Goal: Task Accomplishment & Management: Complete application form

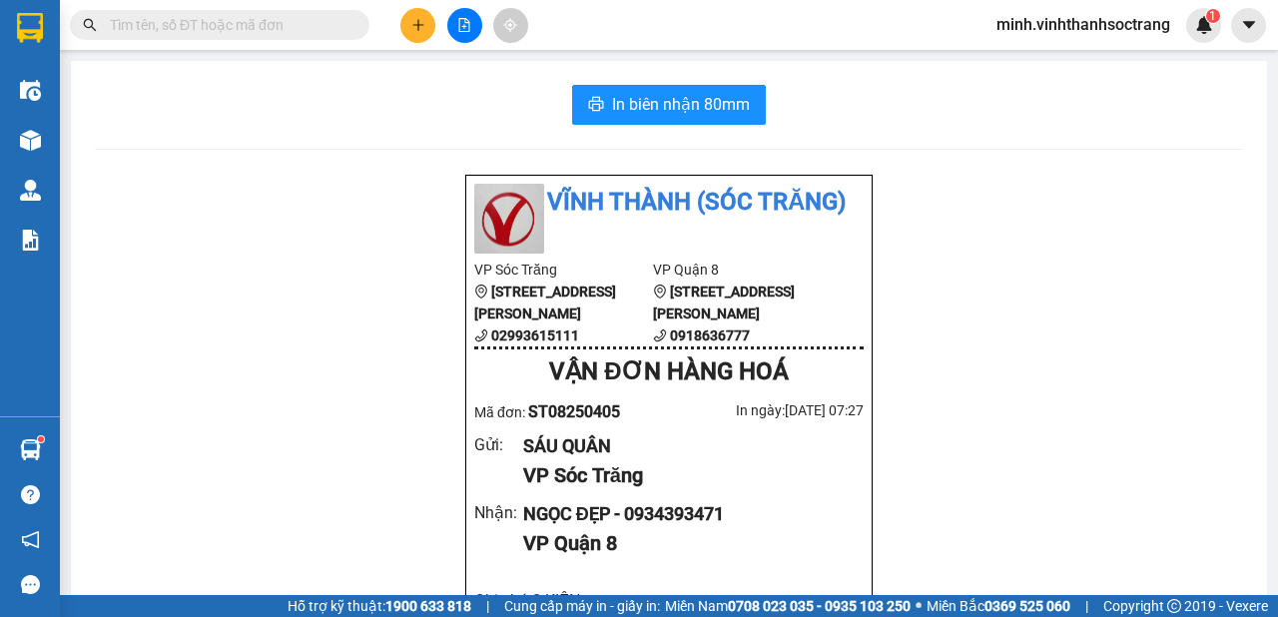
scroll to position [319, 0]
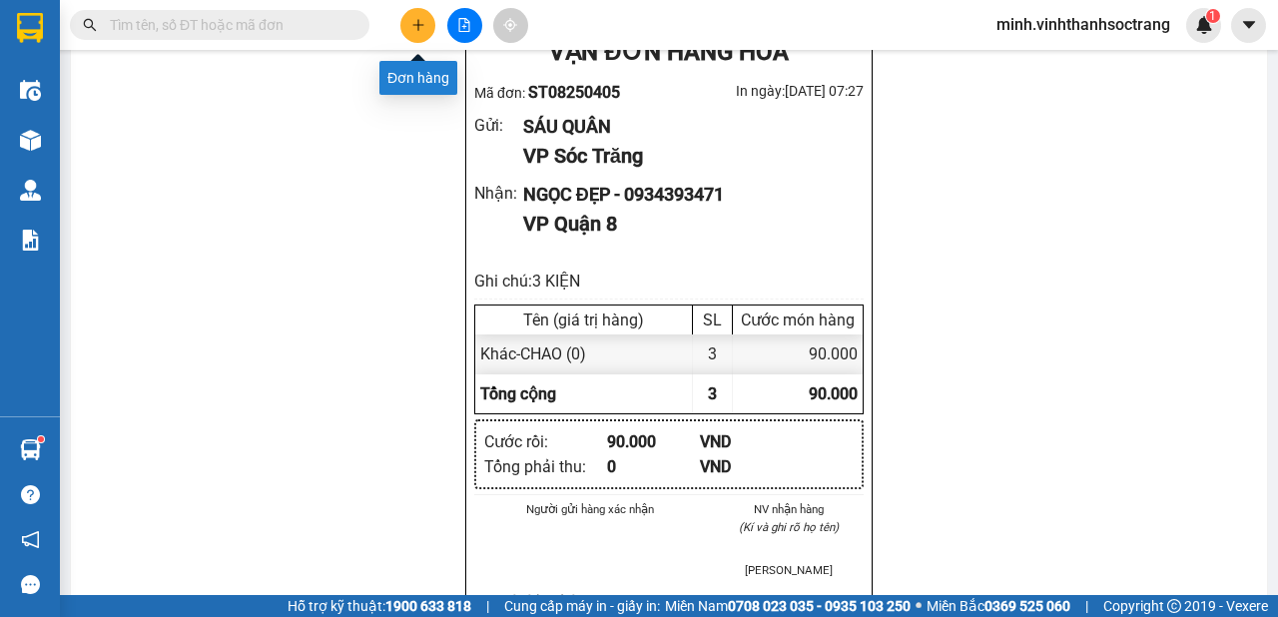
click at [423, 23] on icon "plus" at bounding box center [418, 25] width 14 height 14
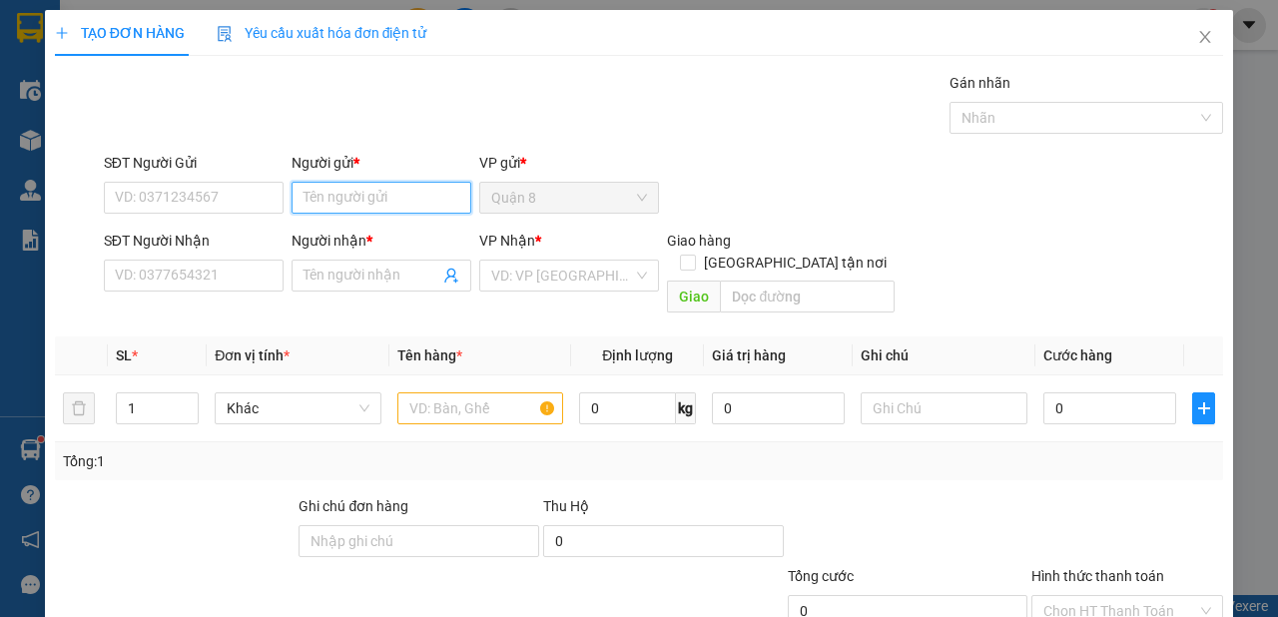
click at [414, 184] on input "Người gửi *" at bounding box center [382, 198] width 180 height 32
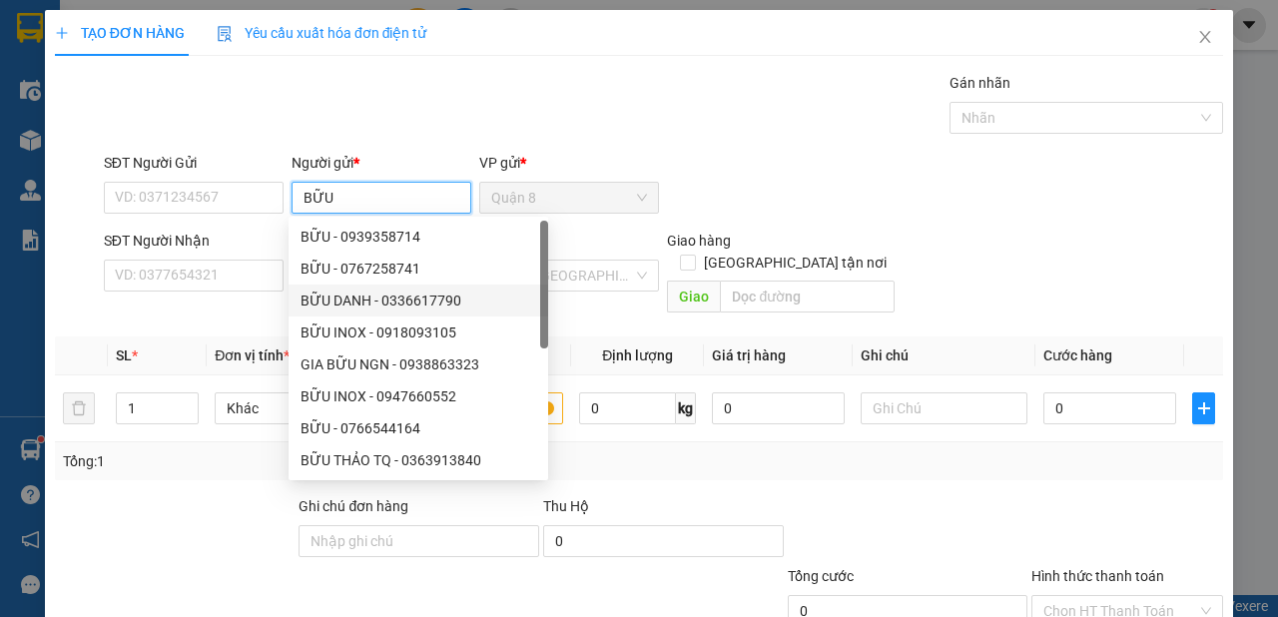
type input "BỮU"
click at [160, 258] on div "SĐT Người Nhận" at bounding box center [194, 245] width 180 height 30
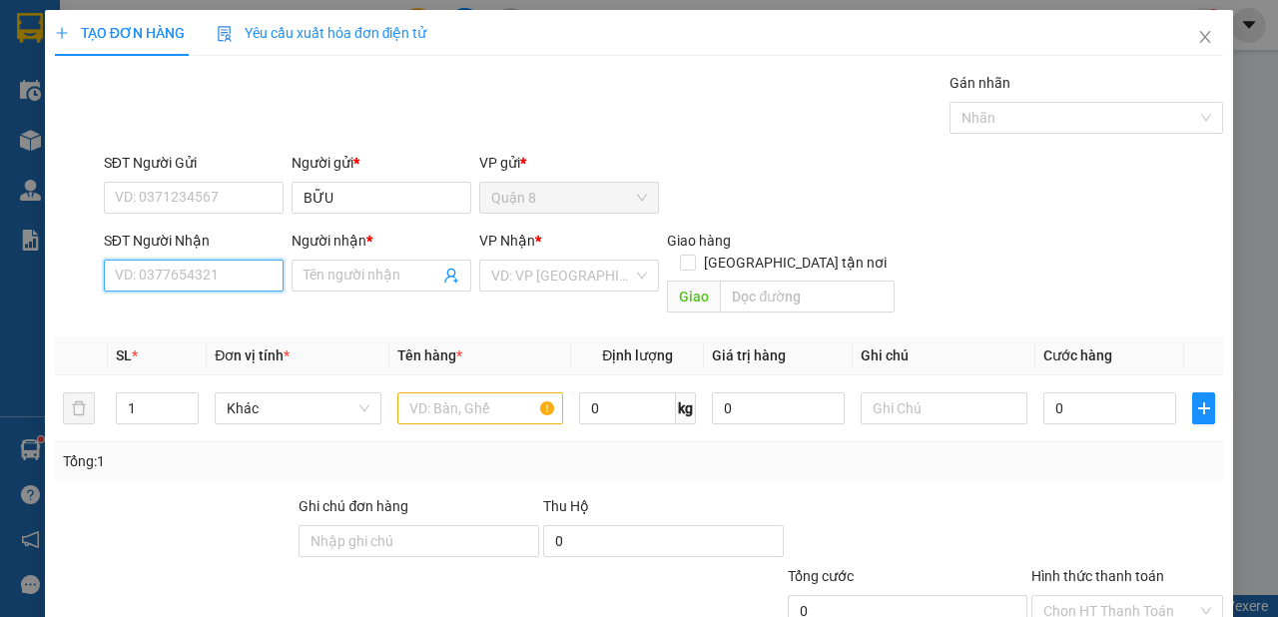
click at [156, 268] on input "SĐT Người Nhận" at bounding box center [194, 276] width 180 height 32
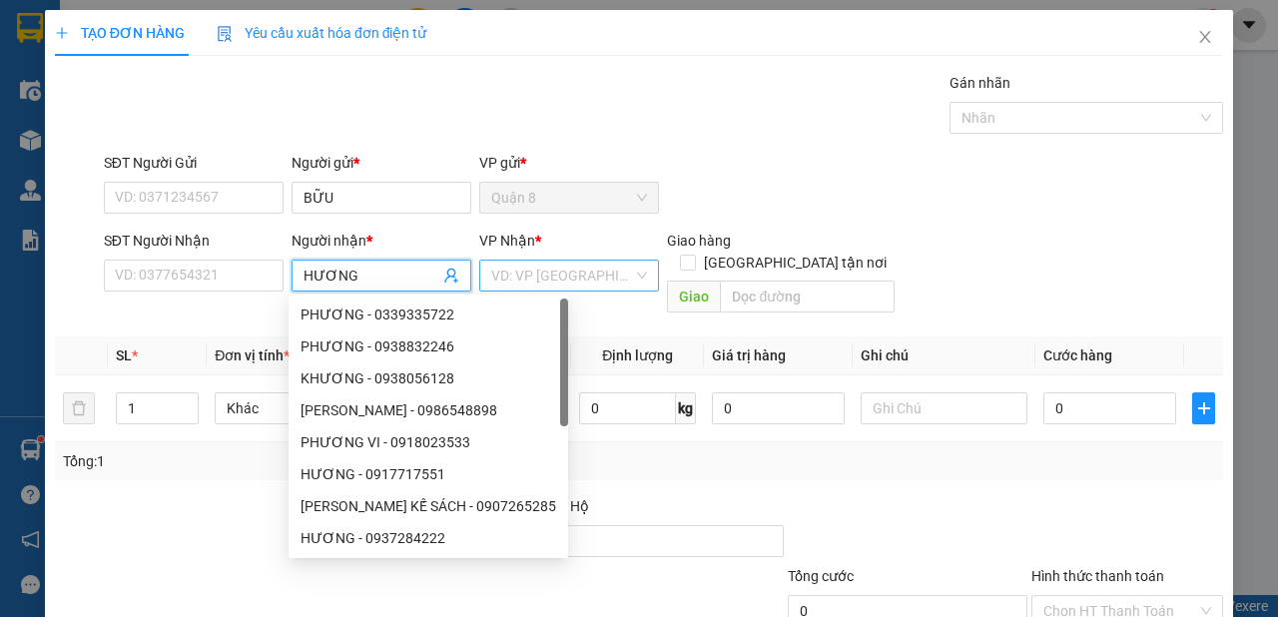
type input "HƯƠNG"
drag, startPoint x: 575, startPoint y: 281, endPoint x: 531, endPoint y: 379, distance: 108.2
click at [575, 284] on input "search" at bounding box center [562, 276] width 142 height 30
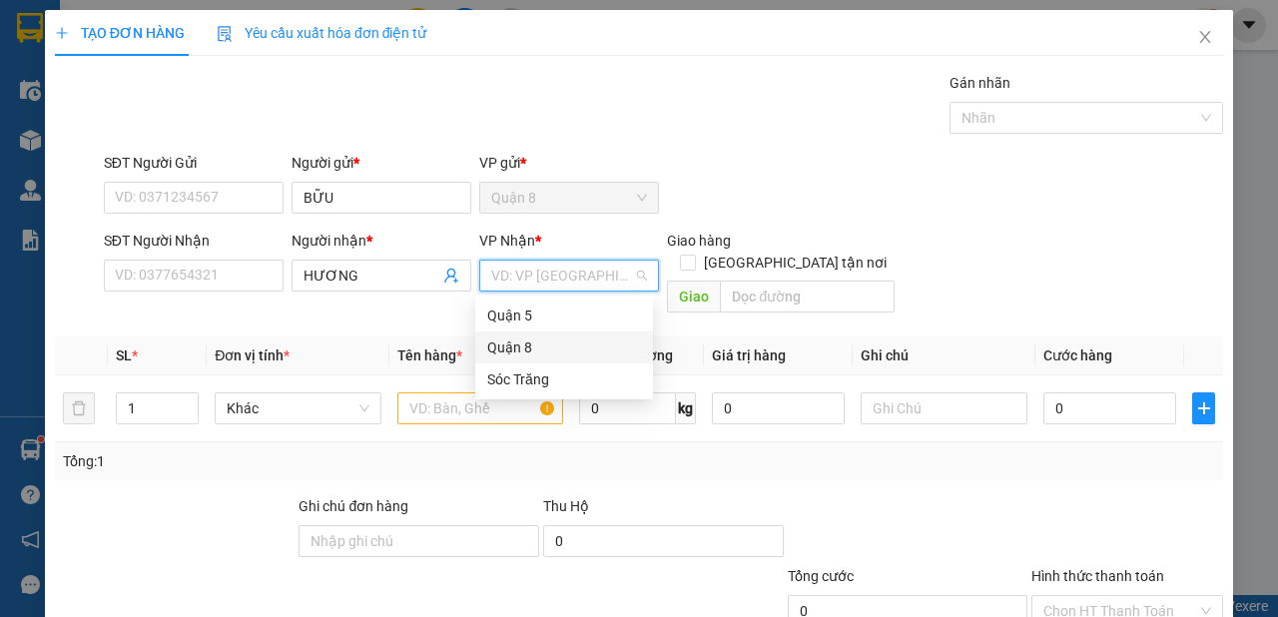
drag, startPoint x: 535, startPoint y: 362, endPoint x: 534, endPoint y: 372, distance: 10.0
click at [535, 363] on div "Quận 5 Quận 8 Sóc Trăng" at bounding box center [564, 348] width 178 height 96
click at [534, 372] on div "Sóc Trăng" at bounding box center [564, 379] width 154 height 22
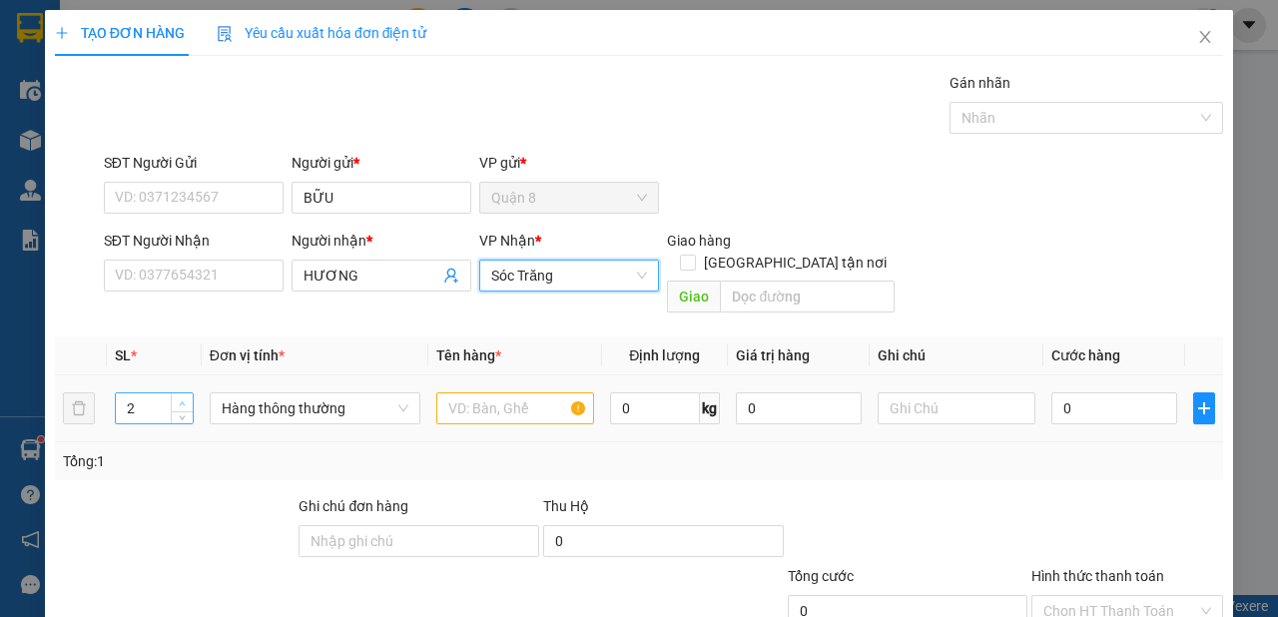
click at [186, 397] on span "up" at bounding box center [183, 403] width 12 height 12
click at [188, 375] on td "4" at bounding box center [154, 408] width 95 height 67
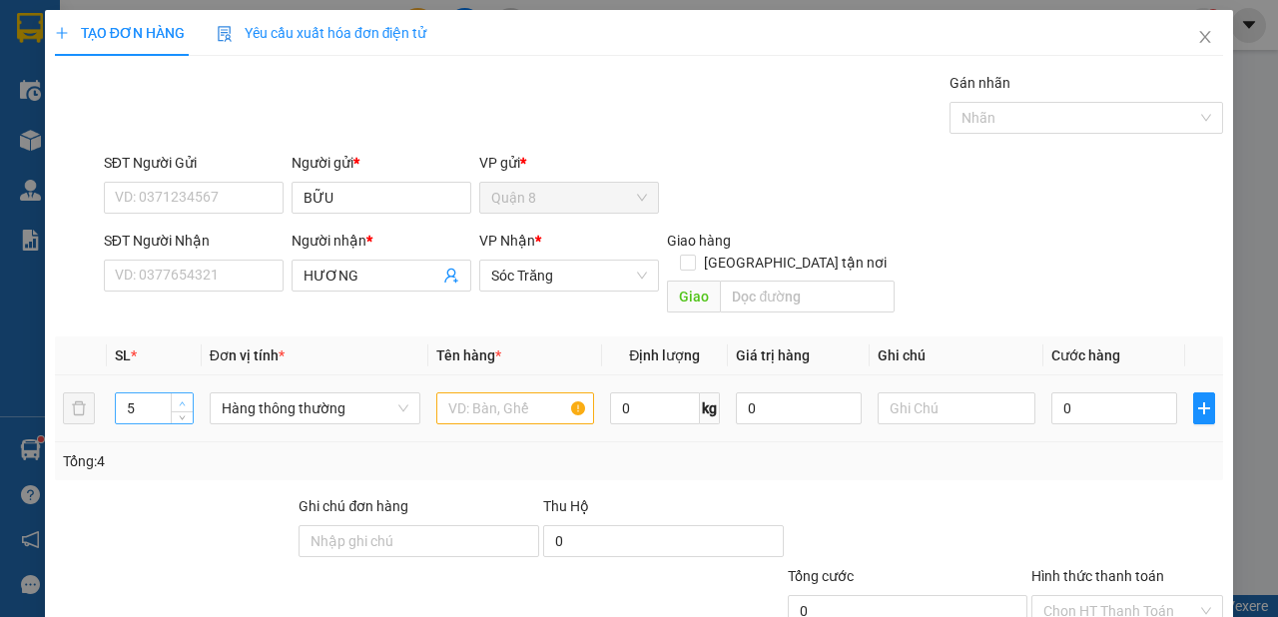
click at [180, 400] on icon "up" at bounding box center [182, 403] width 7 height 7
type input "6"
click at [180, 400] on icon "up" at bounding box center [182, 403] width 7 height 7
click at [483, 392] on input "text" at bounding box center [515, 408] width 158 height 32
type input "QUẠT"
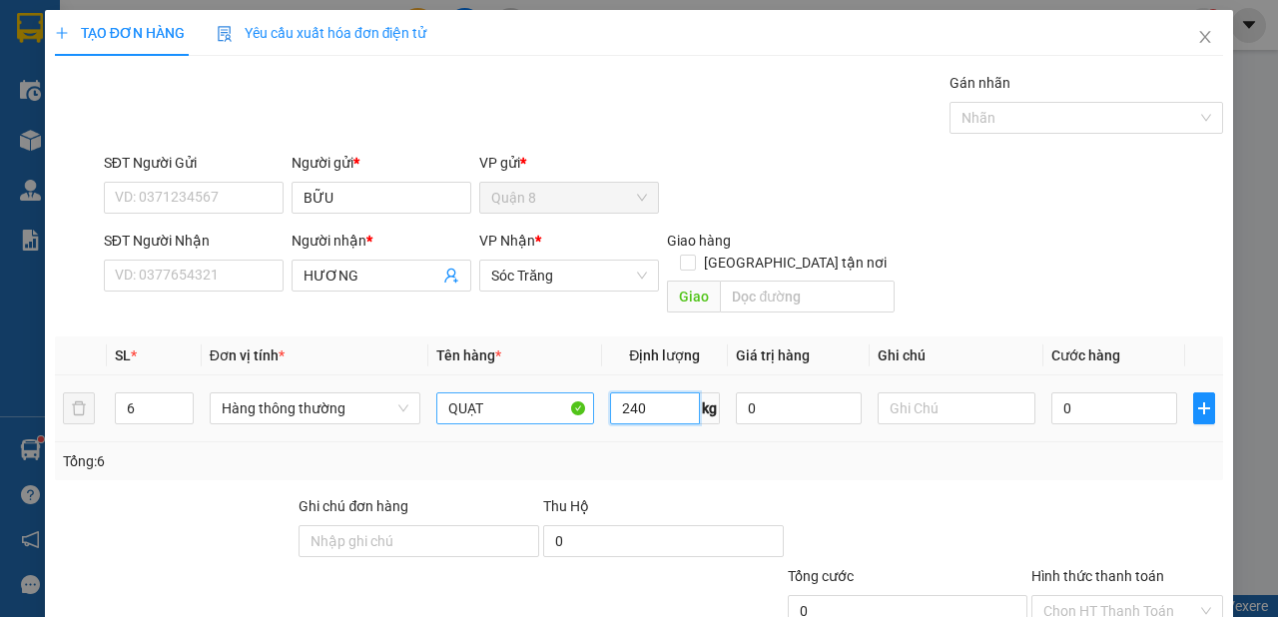
type input "240"
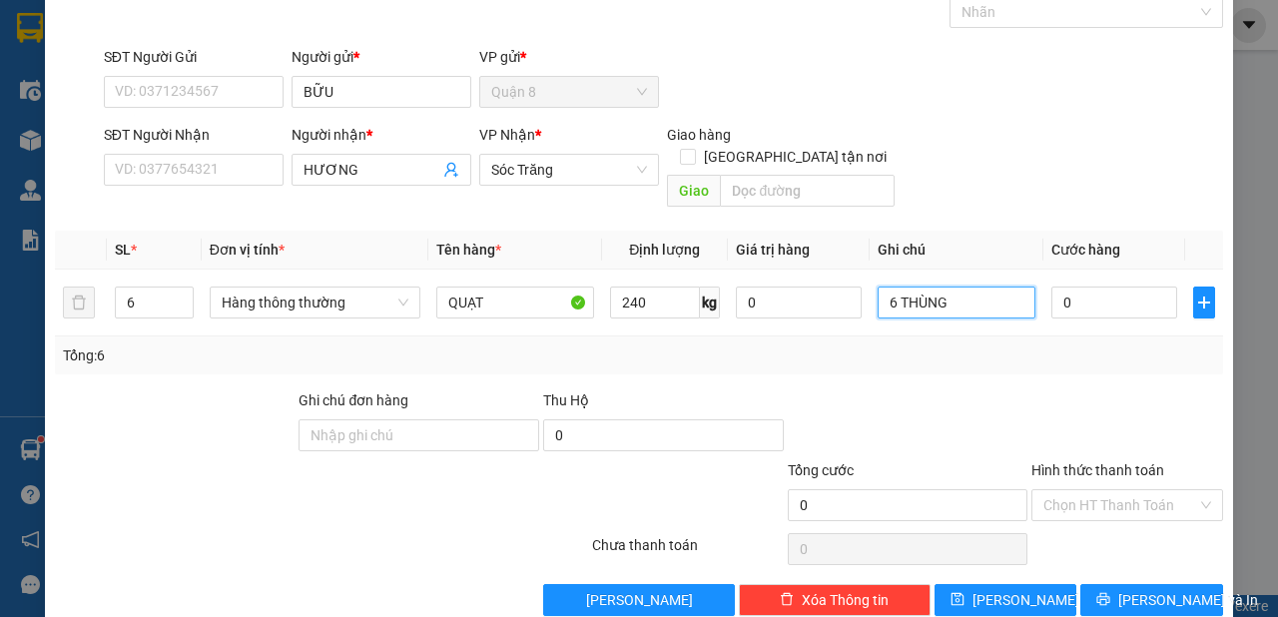
scroll to position [120, 0]
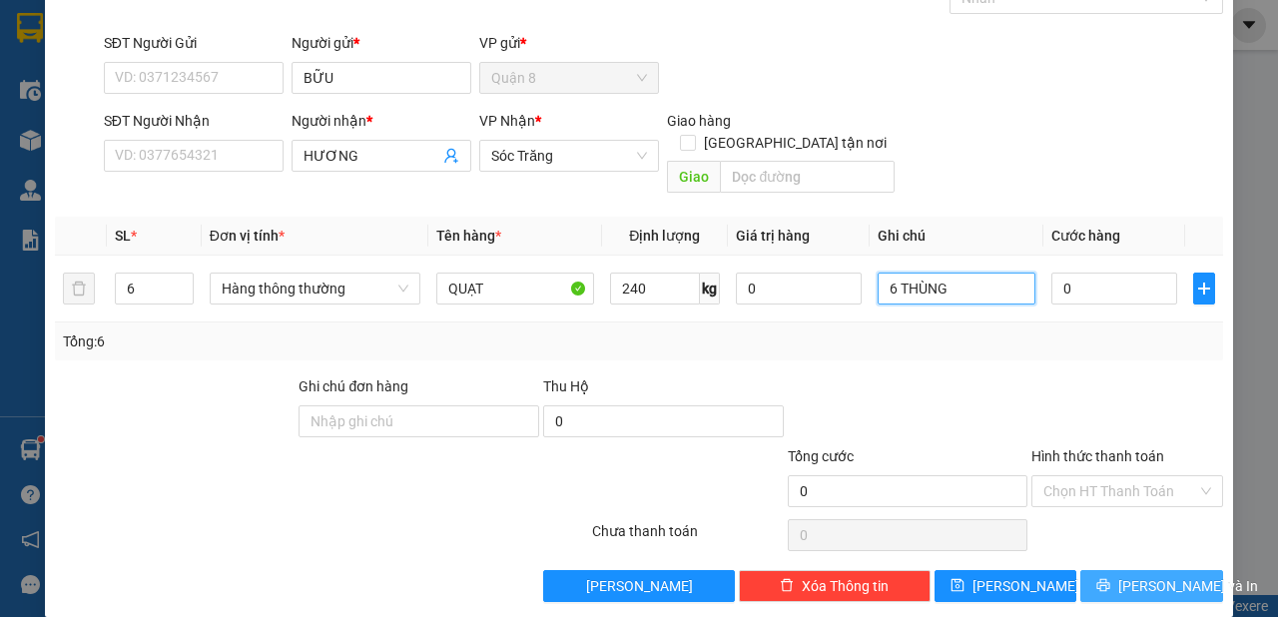
type input "6 THÙNG"
click at [1129, 575] on span "[PERSON_NAME] và In" at bounding box center [1188, 586] width 140 height 22
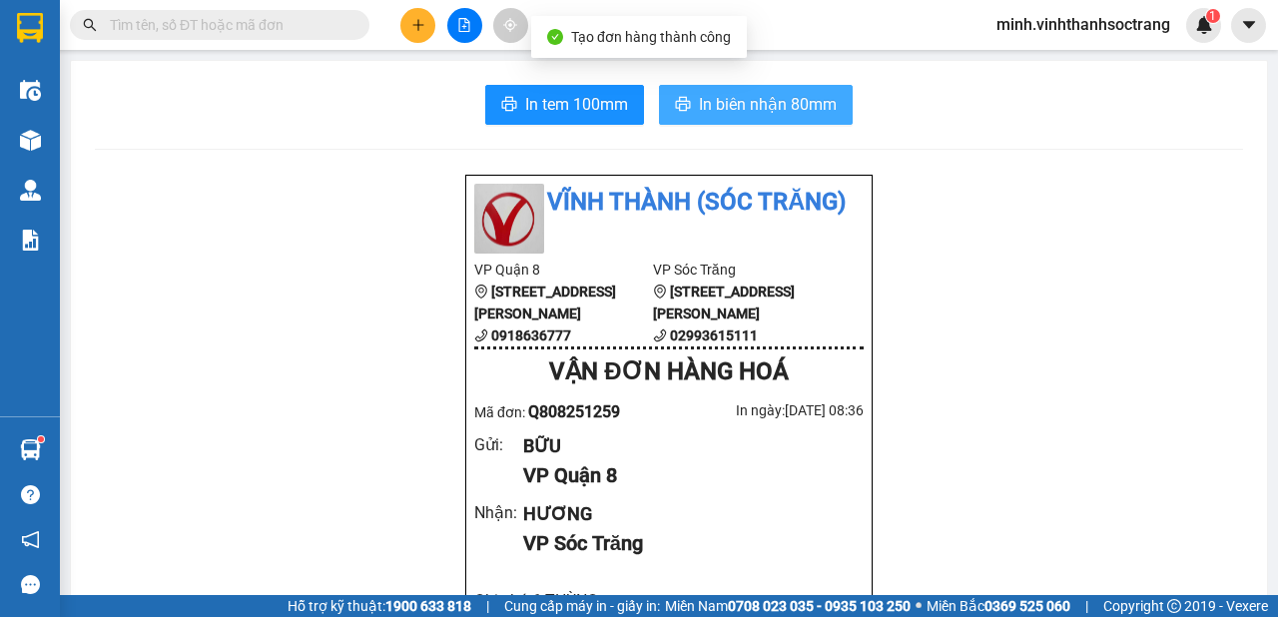
click at [776, 97] on span "In biên nhận 80mm" at bounding box center [768, 104] width 138 height 25
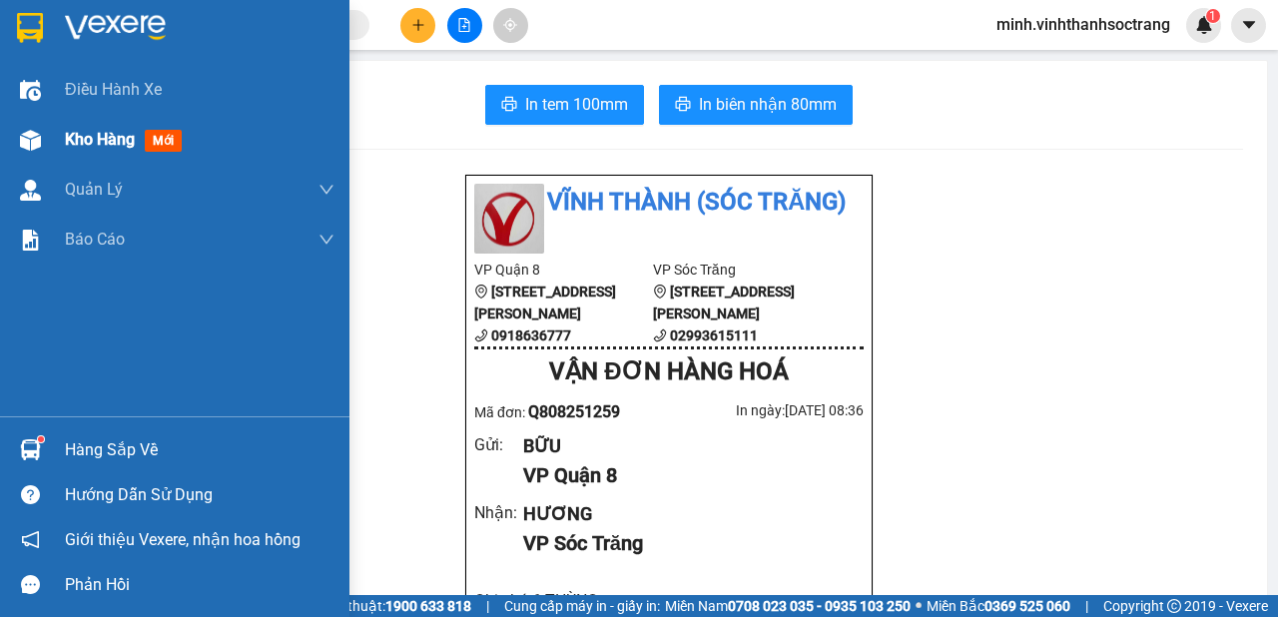
click at [116, 138] on span "Kho hàng" at bounding box center [100, 139] width 70 height 19
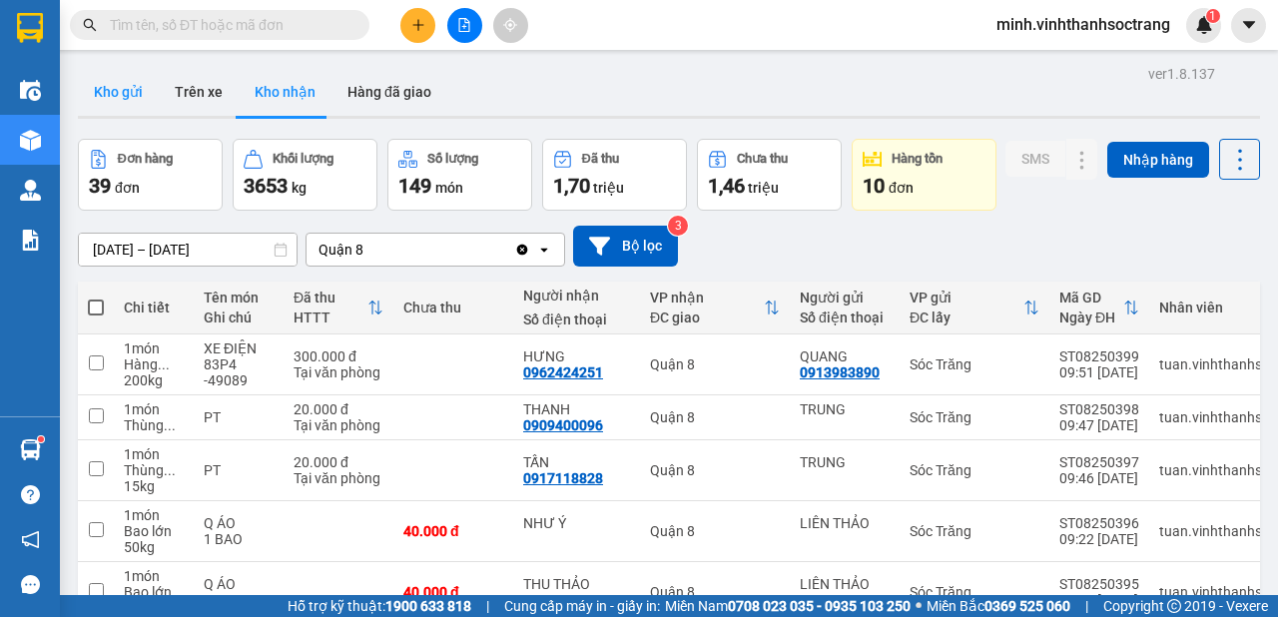
click at [128, 96] on button "Kho gửi" at bounding box center [118, 92] width 81 height 48
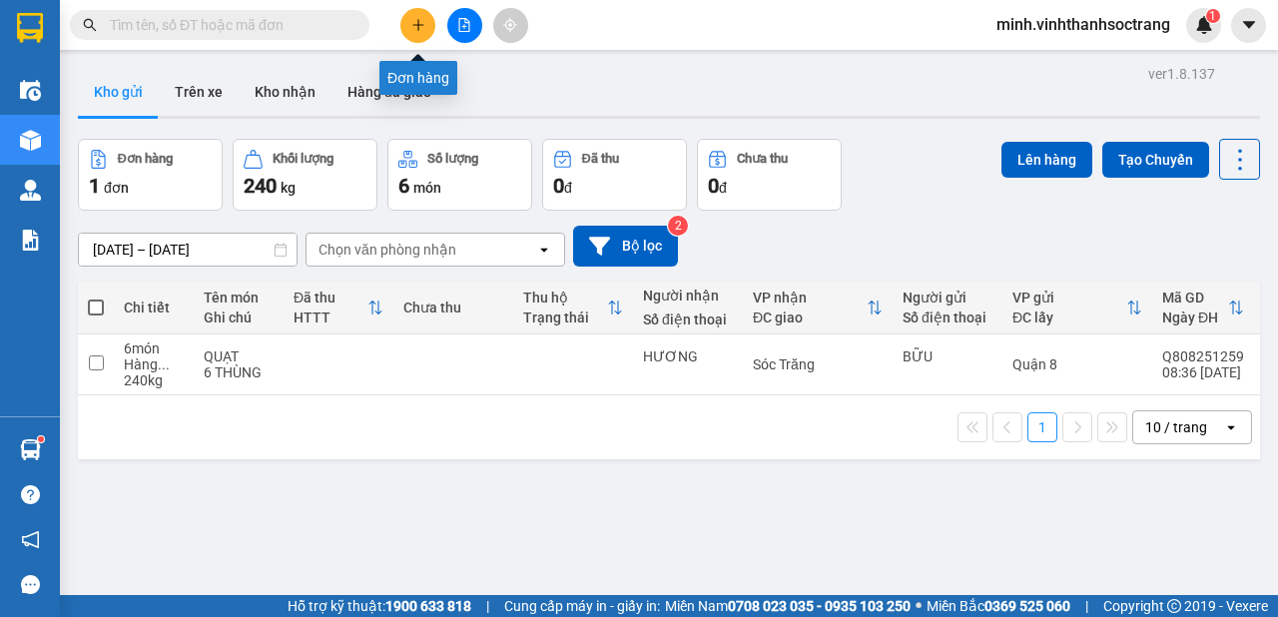
click at [414, 22] on icon "plus" at bounding box center [418, 25] width 14 height 14
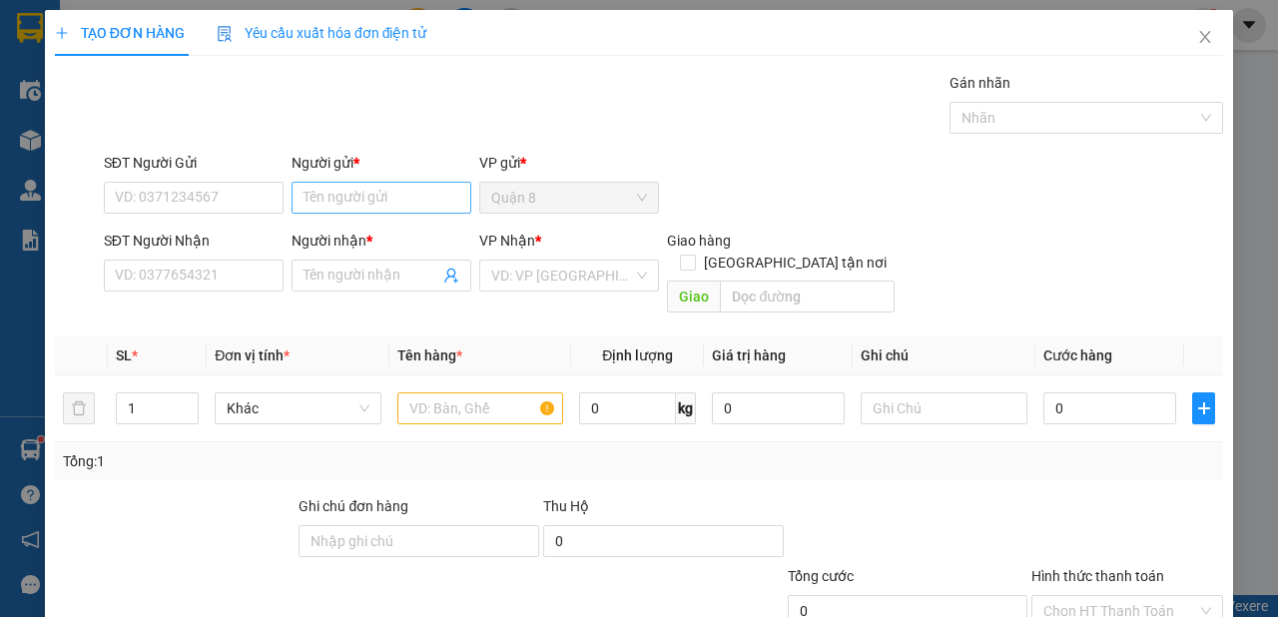
drag, startPoint x: 411, startPoint y: 215, endPoint x: 403, endPoint y: 190, distance: 26.2
click at [411, 212] on div "Người gửi * Tên người gửi" at bounding box center [382, 187] width 180 height 70
click at [403, 190] on input "Người gửi *" at bounding box center [382, 198] width 180 height 32
type input "VIỆT ĐỨC"
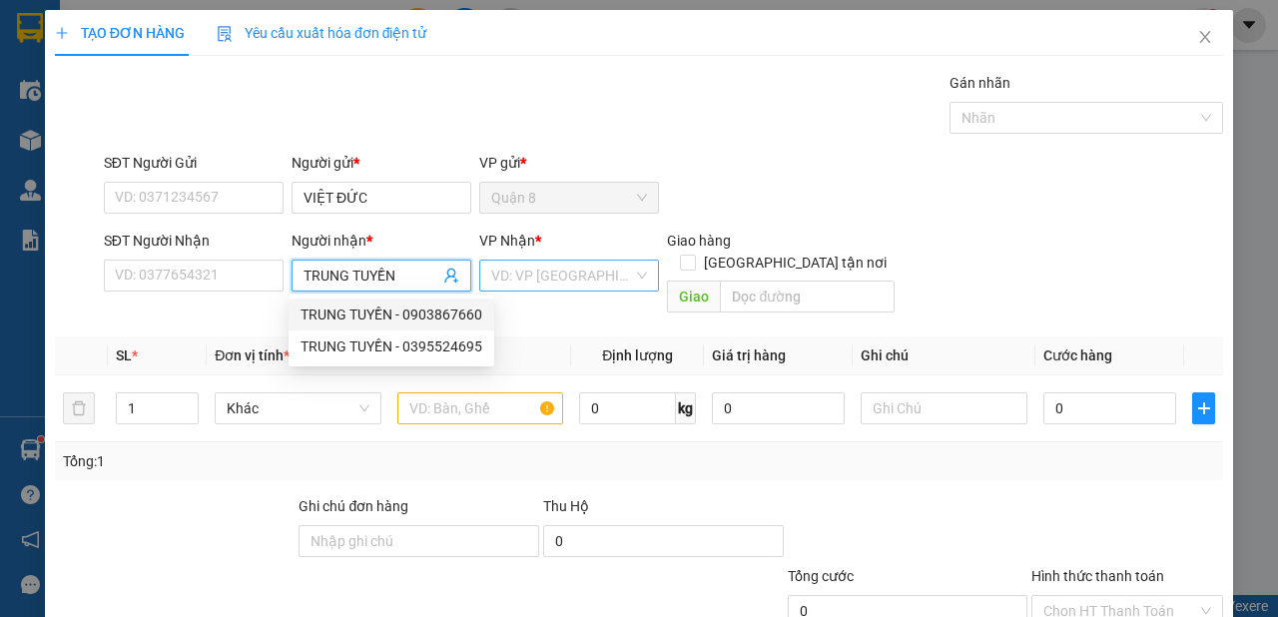
type input "TRUNG TUYỀN"
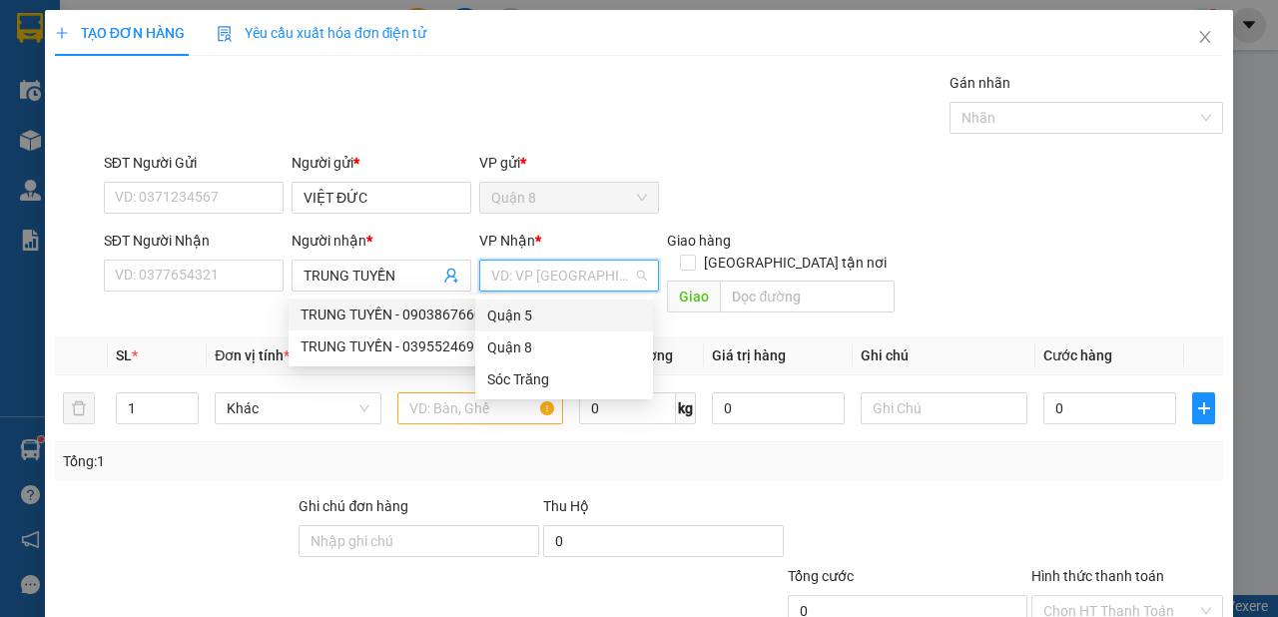
click at [531, 278] on input "search" at bounding box center [562, 276] width 142 height 30
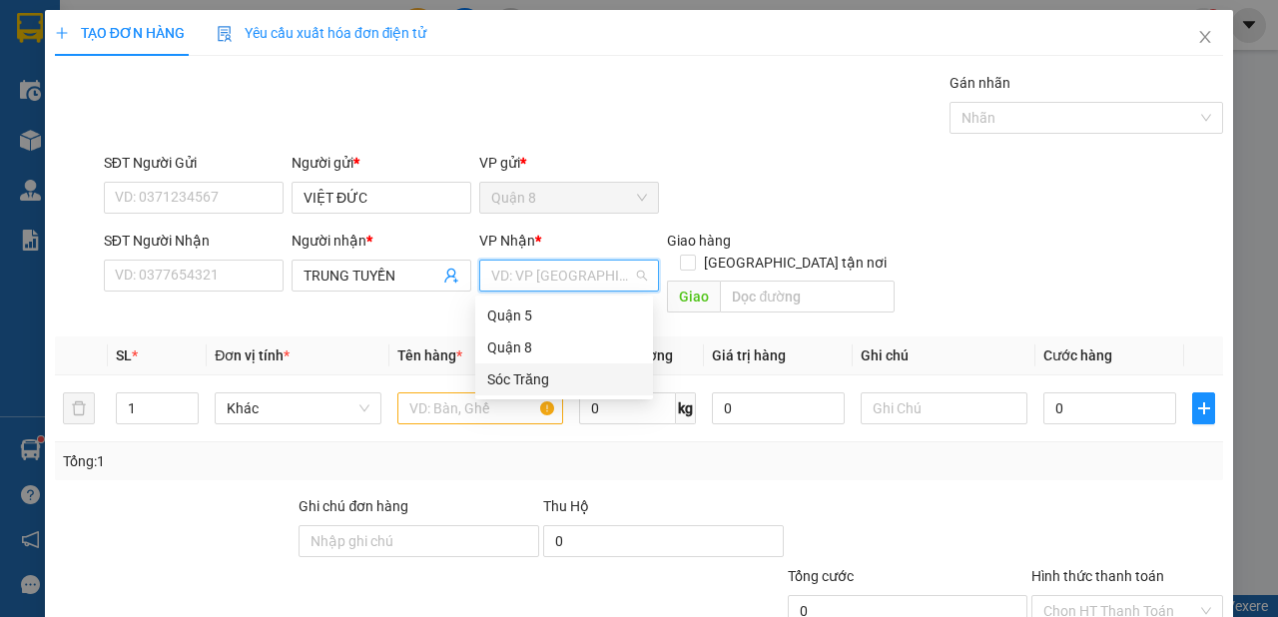
click at [520, 370] on div "Sóc Trăng" at bounding box center [564, 379] width 154 height 22
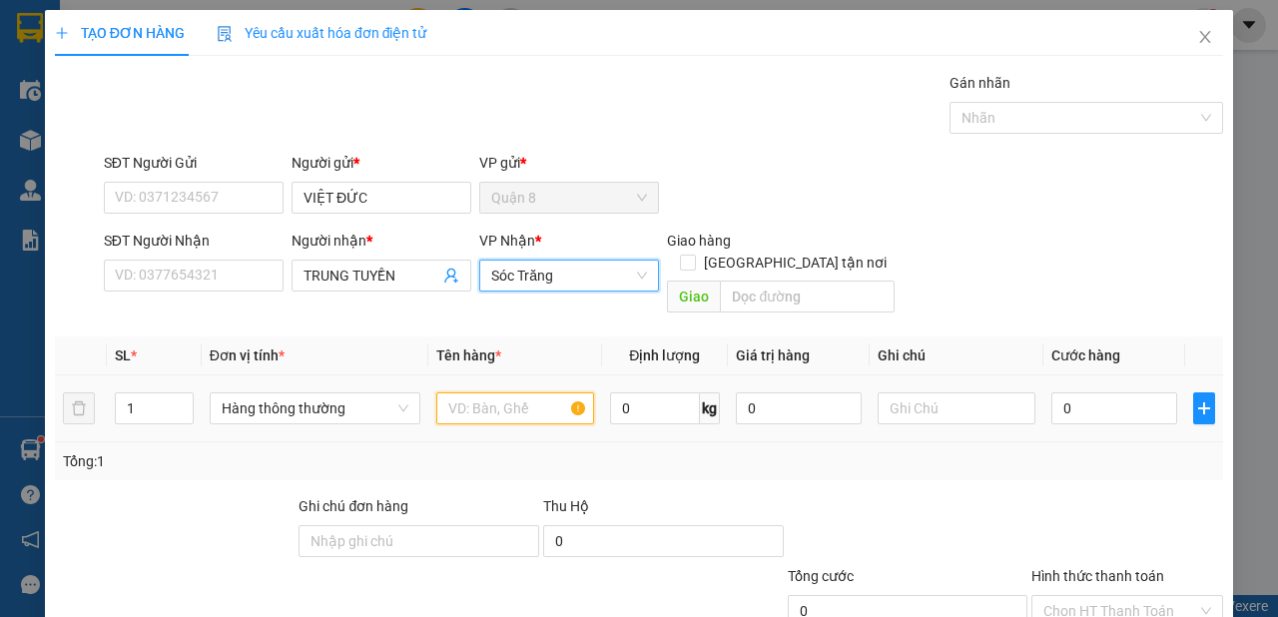
click at [456, 392] on input "text" at bounding box center [515, 408] width 158 height 32
type input "QA"
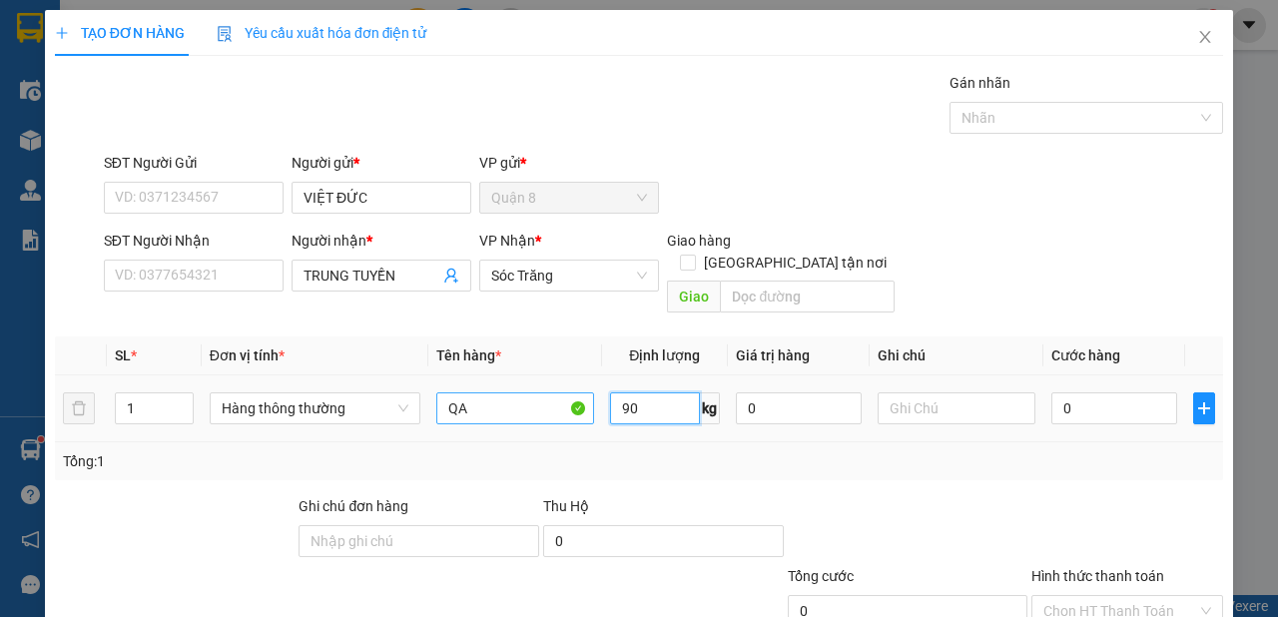
type input "90"
click at [969, 392] on input "text" at bounding box center [957, 408] width 158 height 32
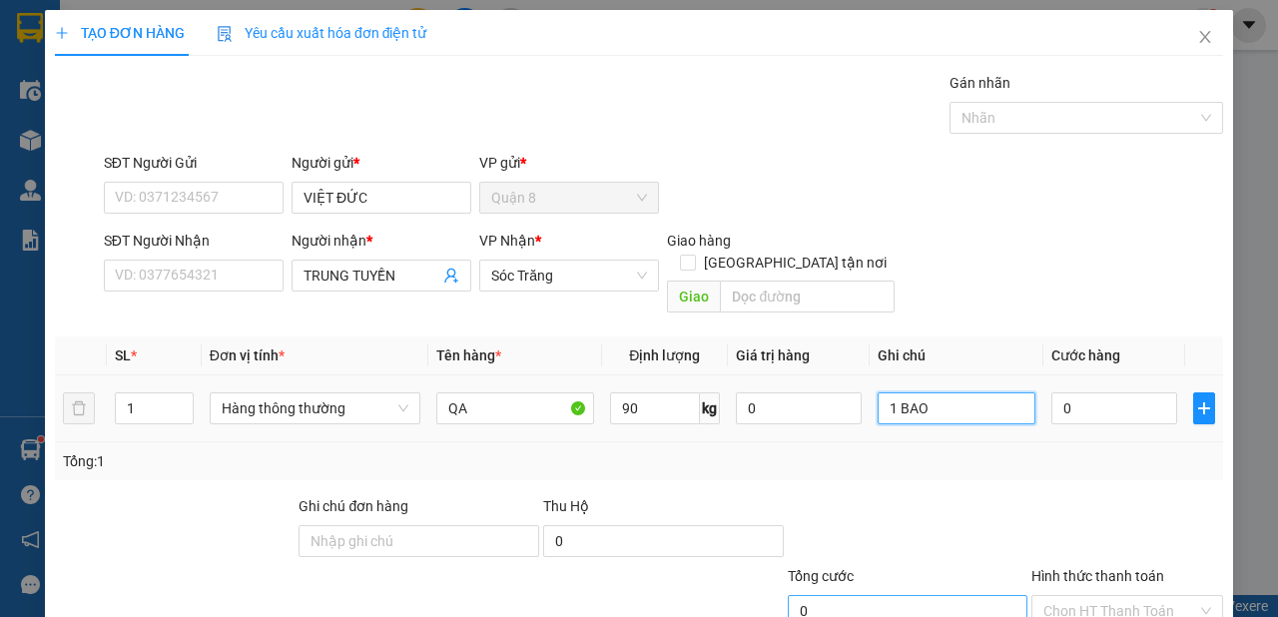
scroll to position [120, 0]
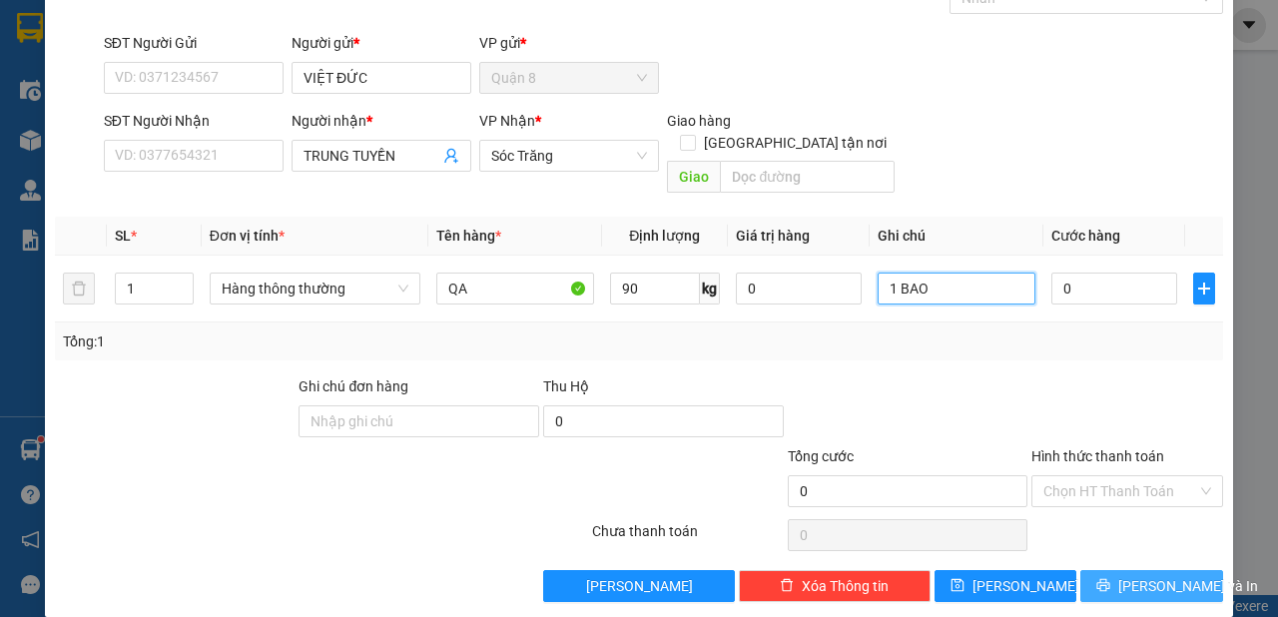
type input "1 BAO"
click at [1126, 575] on span "[PERSON_NAME] và In" at bounding box center [1188, 586] width 140 height 22
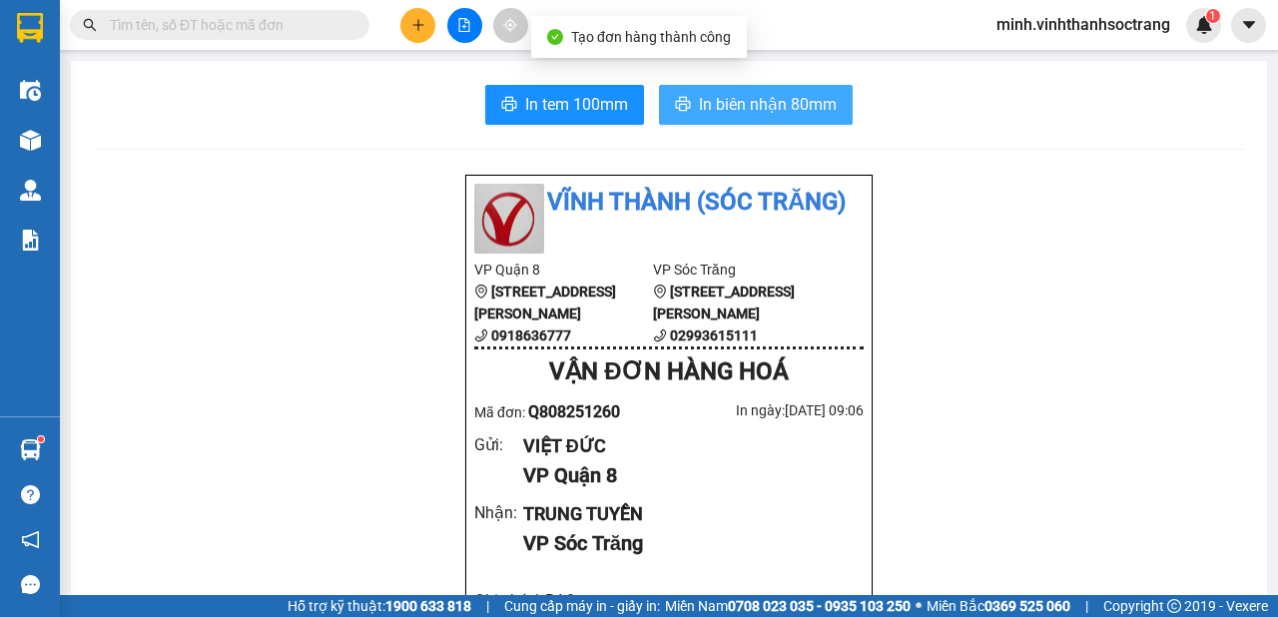
click at [743, 98] on span "In biên nhận 80mm" at bounding box center [768, 104] width 138 height 25
